Goal: Transaction & Acquisition: Purchase product/service

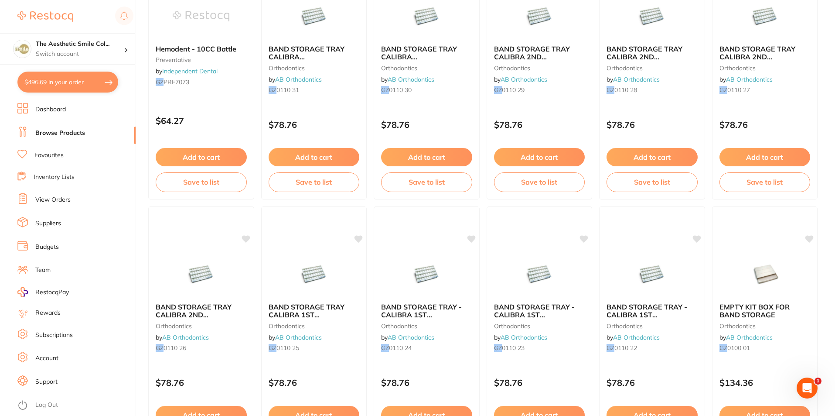
click at [71, 218] on li "Suppliers" at bounding box center [76, 223] width 118 height 13
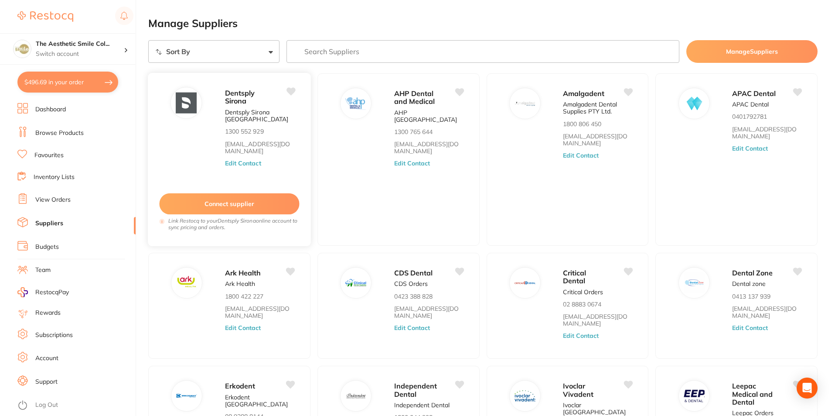
click at [243, 164] on button "Edit Contact" at bounding box center [243, 163] width 36 height 7
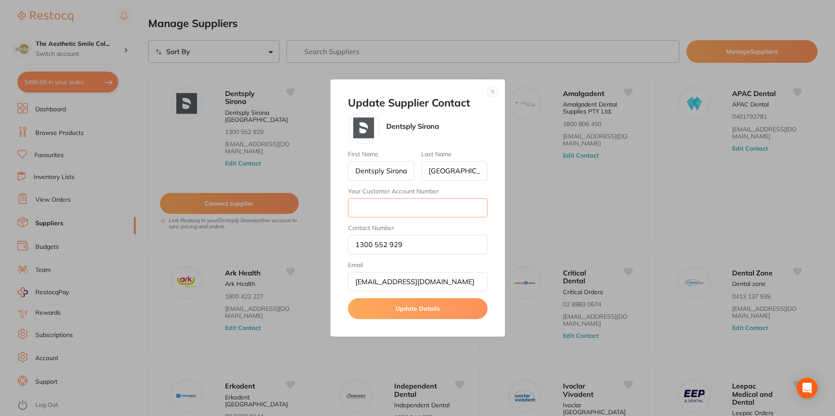
click at [441, 209] on input "Your Customer Account Number" at bounding box center [418, 207] width 140 height 19
type input "1"
type input "CA004763"
click at [450, 307] on button "Update Details" at bounding box center [418, 308] width 140 height 21
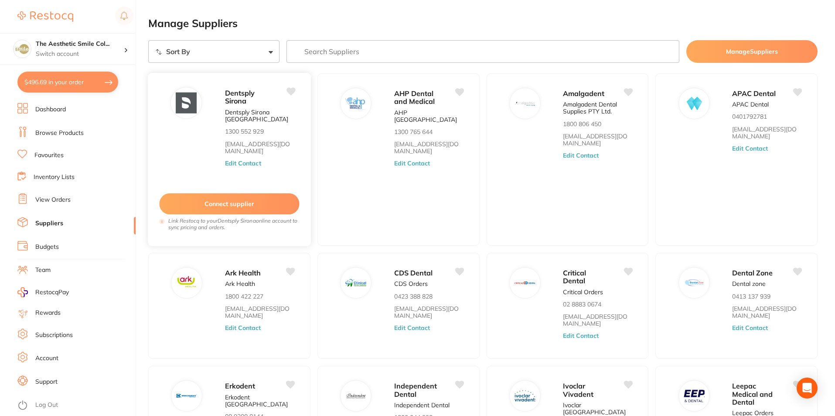
click at [258, 203] on button "Connect supplier" at bounding box center [229, 203] width 140 height 21
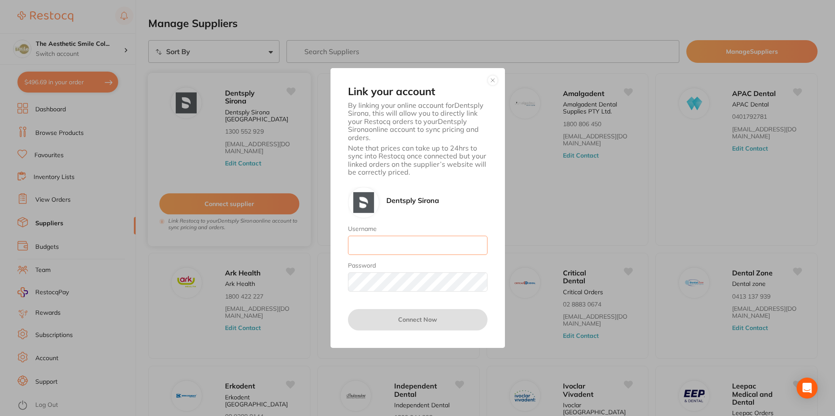
type input "[EMAIL_ADDRESS][DOMAIN_NAME]"
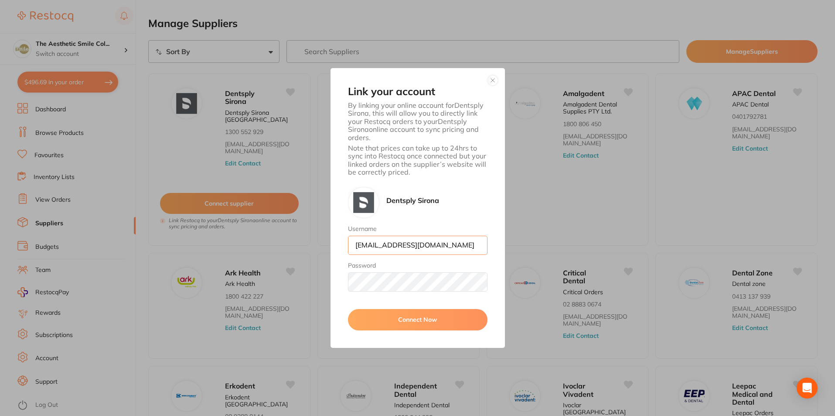
scroll to position [0, 3]
drag, startPoint x: 355, startPoint y: 242, endPoint x: 484, endPoint y: 250, distance: 128.5
click at [484, 250] on input "[EMAIL_ADDRESS][DOMAIN_NAME]" at bounding box center [418, 245] width 140 height 19
click at [437, 318] on button "Connect Now" at bounding box center [418, 319] width 140 height 21
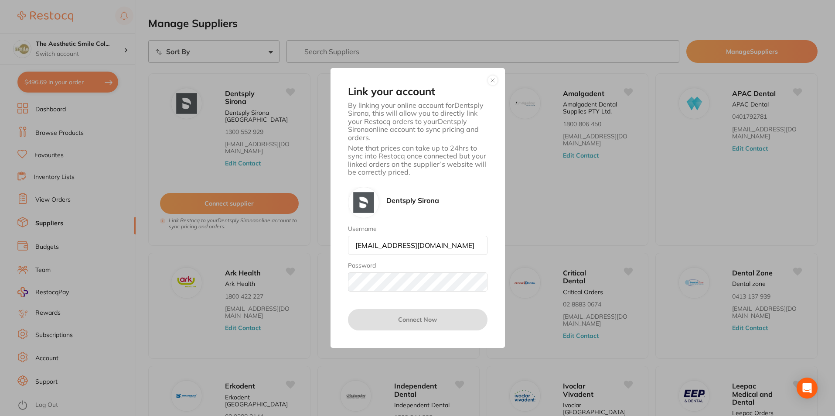
type input "10"
click at [493, 80] on button "button" at bounding box center [493, 80] width 10 height 10
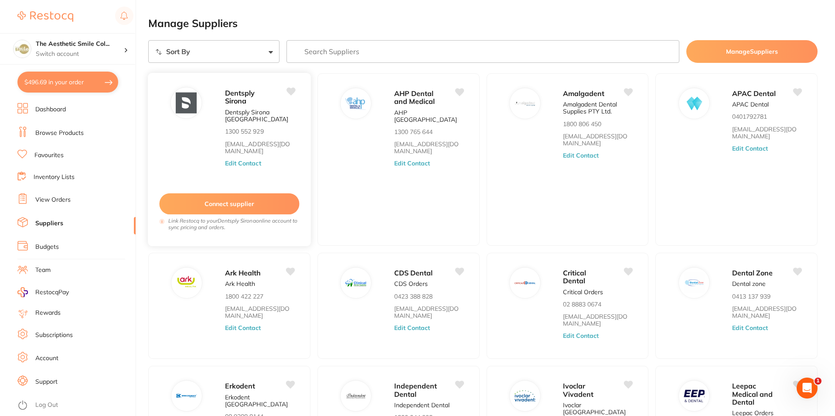
click at [272, 199] on button "Connect supplier" at bounding box center [229, 203] width 140 height 21
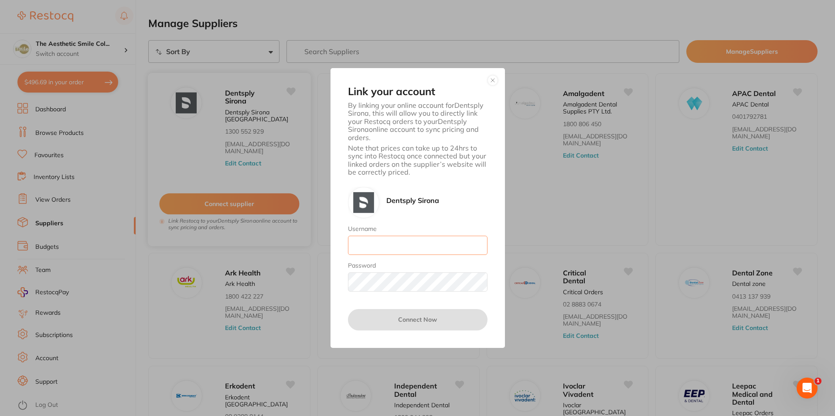
type input "[EMAIL_ADDRESS][DOMAIN_NAME]"
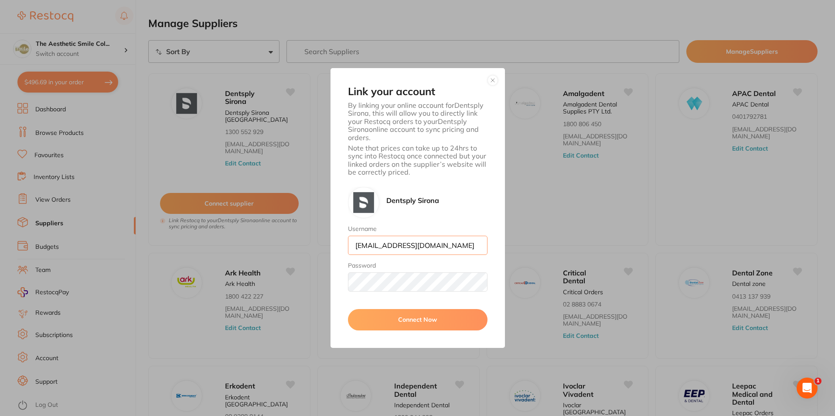
scroll to position [0, 3]
drag, startPoint x: 355, startPoint y: 246, endPoint x: 490, endPoint y: 249, distance: 135.3
click at [490, 249] on div "Link your account By linking your online account for Dentsply Sirona , this wil…" at bounding box center [418, 207] width 174 height 279
type input "J"
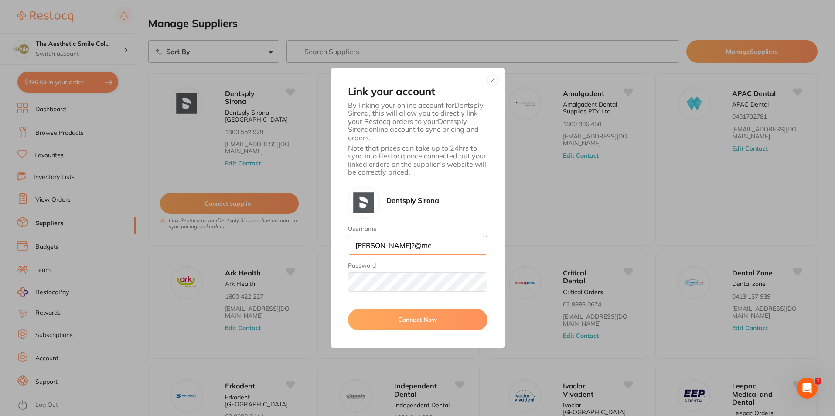
click at [390, 246] on input "[PERSON_NAME]?@me" at bounding box center [418, 245] width 140 height 19
click at [410, 246] on input "[PERSON_NAME]" at bounding box center [418, 245] width 140 height 19
type input "[PERSON_NAME][EMAIL_ADDRESS][DOMAIN_NAME]"
click at [331, 287] on div "Link your account By linking your online account for Dentsply Sirona , this wil…" at bounding box center [418, 207] width 174 height 279
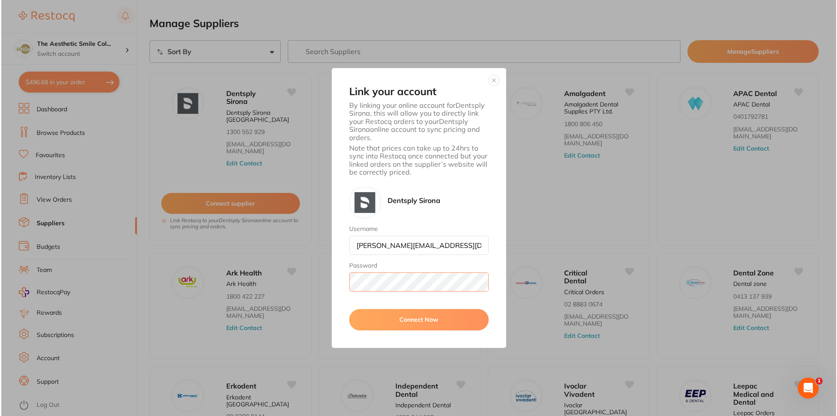
scroll to position [0, 0]
click at [411, 322] on button "Connect Now" at bounding box center [418, 319] width 140 height 21
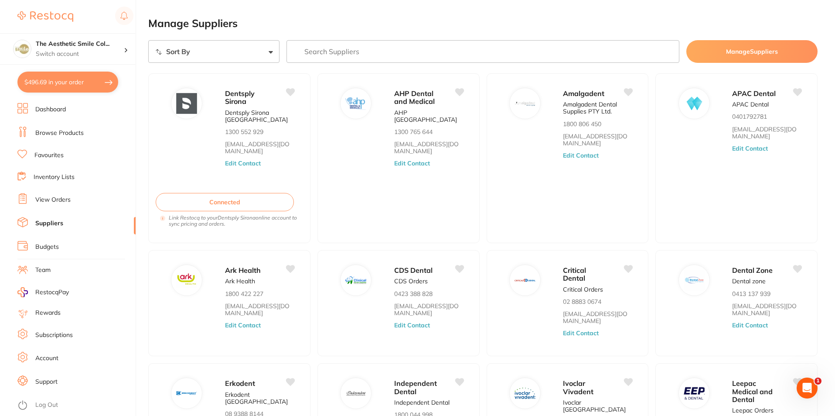
click at [86, 83] on button "$496.69 in your order" at bounding box center [67, 82] width 101 height 21
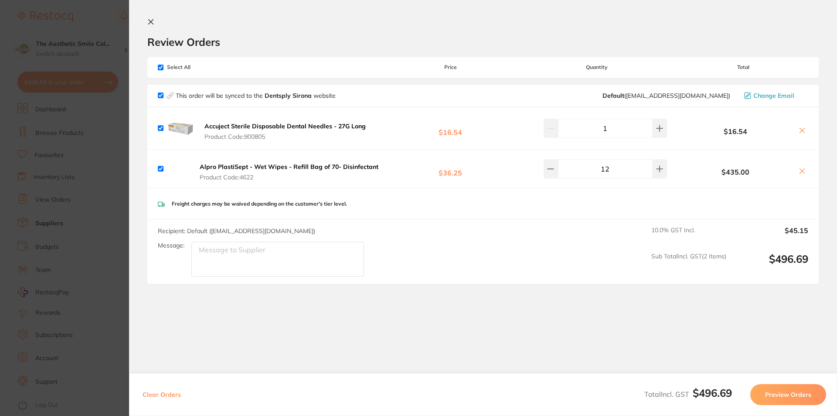
scroll to position [11, 0]
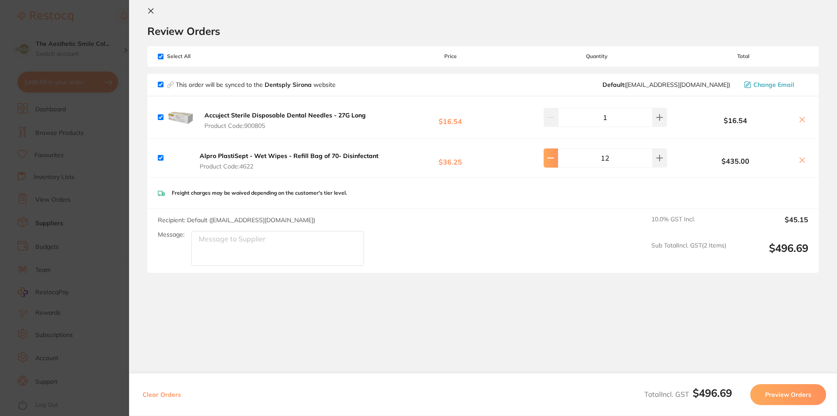
click at [553, 121] on icon at bounding box center [550, 117] width 7 height 7
type input "10"
click at [781, 392] on button "Preview Orders" at bounding box center [789, 394] width 76 height 21
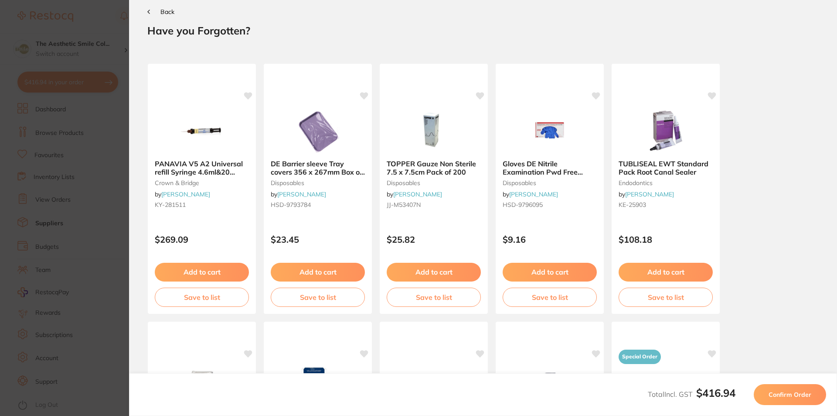
scroll to position [0, 0]
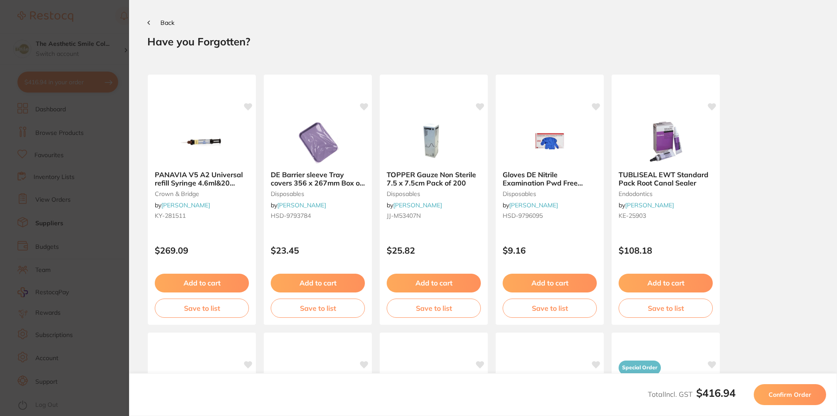
click at [781, 392] on span "Confirm Order" at bounding box center [790, 394] width 43 height 8
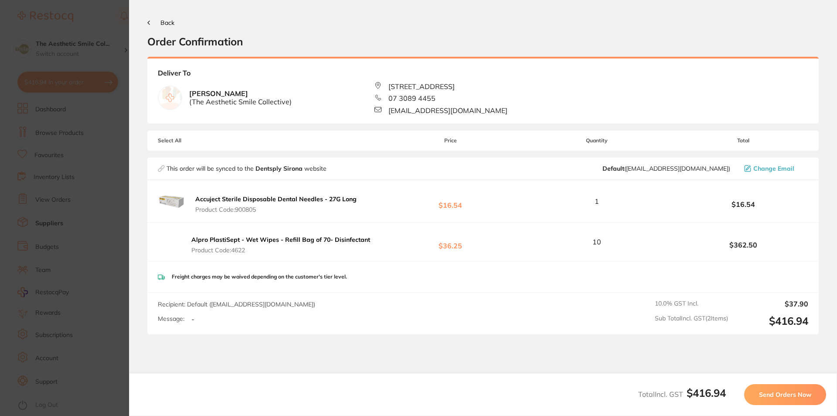
click at [781, 392] on span "Send Orders Now" at bounding box center [785, 394] width 52 height 8
